Goal: Find specific page/section: Find specific page/section

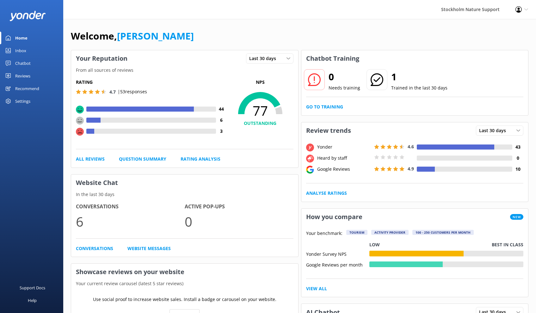
click at [25, 76] on div "Reviews" at bounding box center [22, 76] width 15 height 13
